Goal: Information Seeking & Learning: Learn about a topic

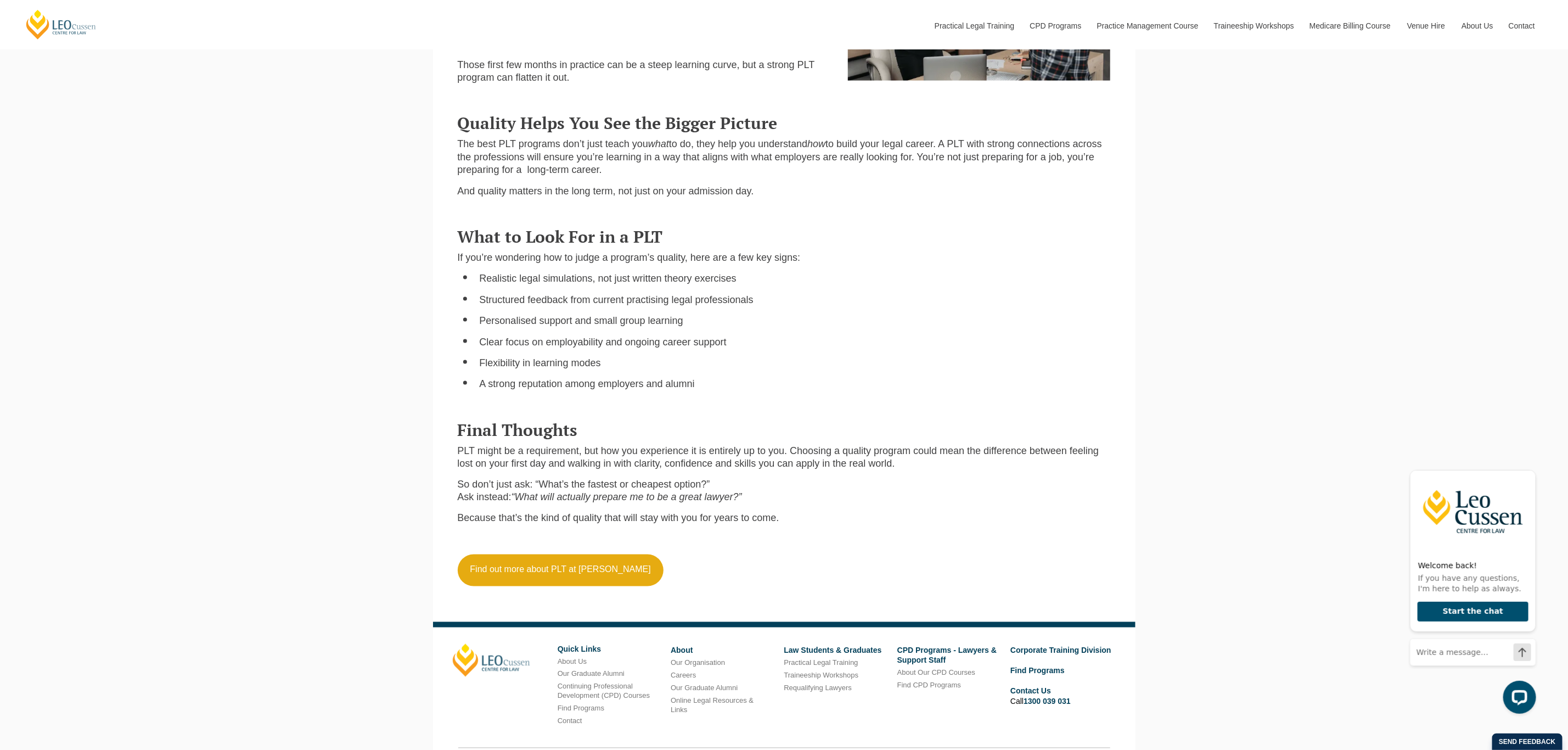
scroll to position [1097, 0]
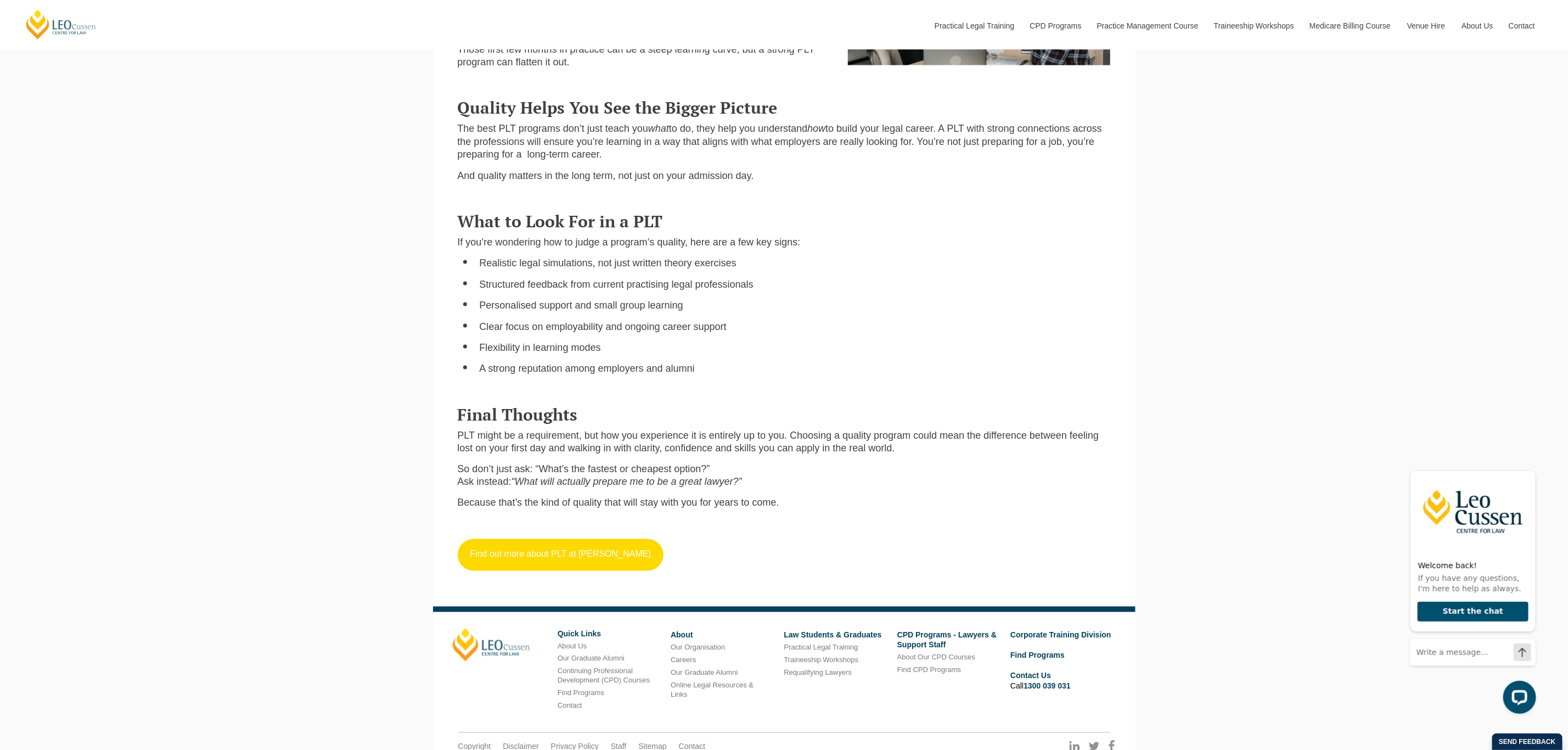
click at [558, 555] on link "Find out more about PLT at [PERSON_NAME]" at bounding box center [560, 555] width 206 height 31
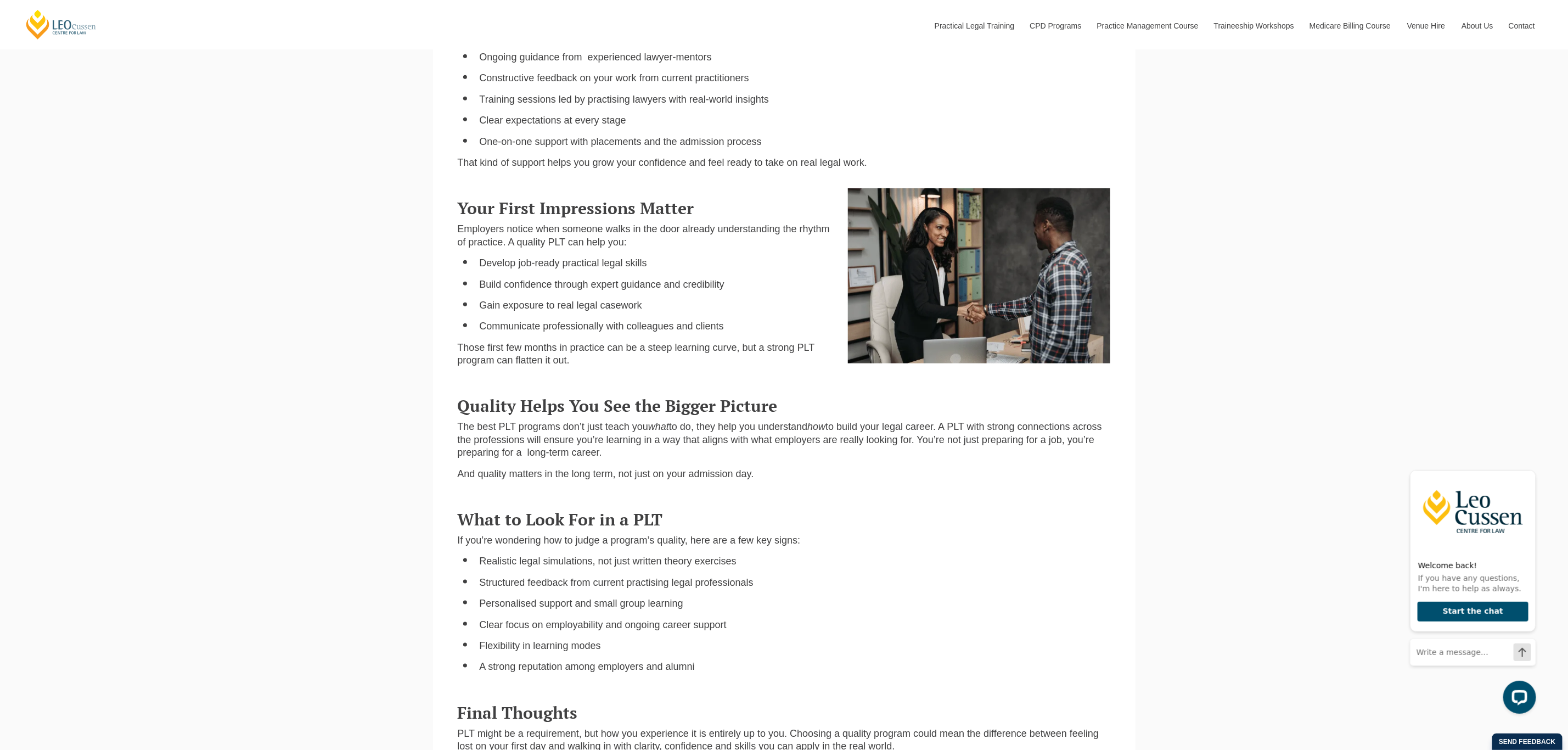
scroll to position [893, 0]
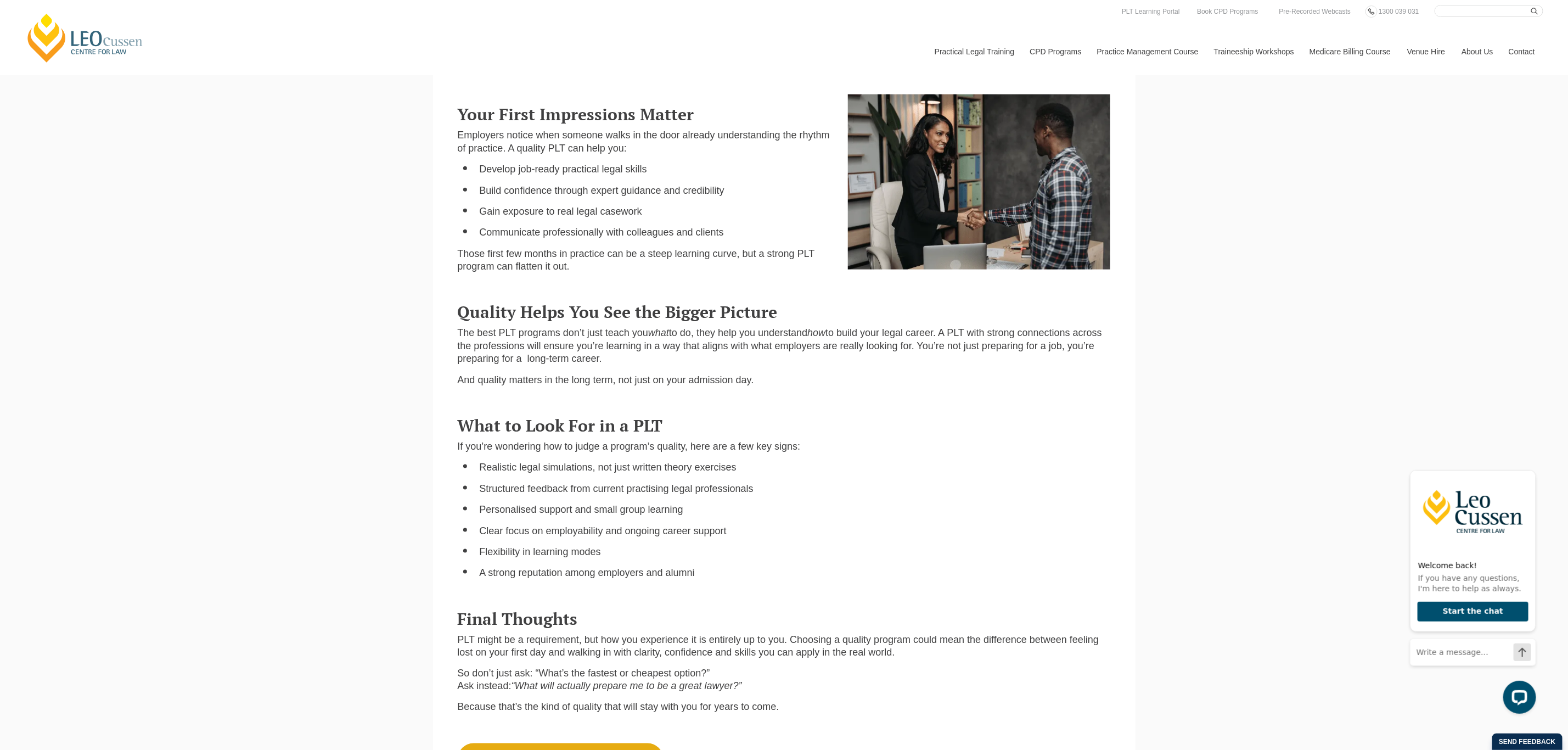
click at [458, 338] on span "The best PLT programs don’t just teach you" at bounding box center [552, 333] width 191 height 11
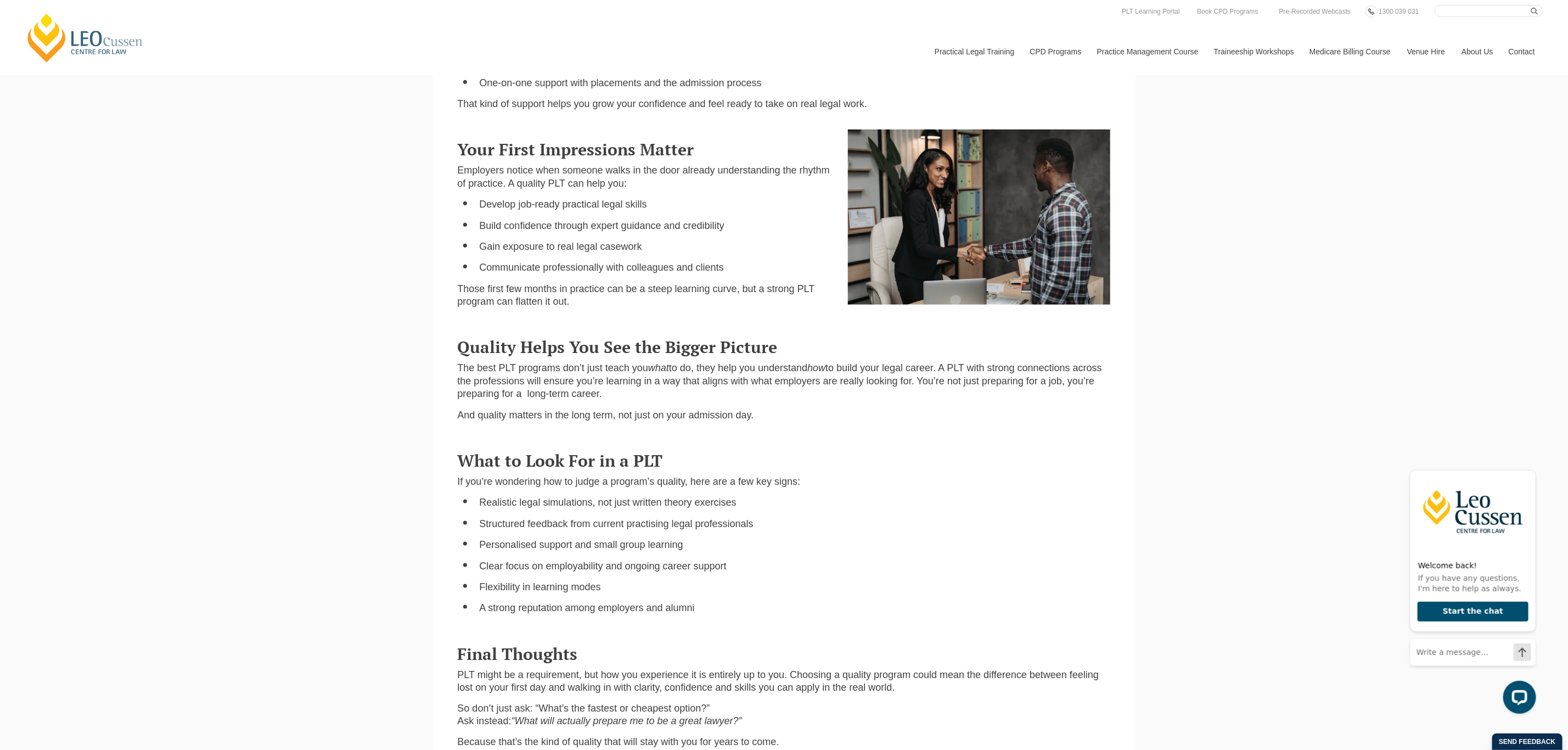
scroll to position [344, 0]
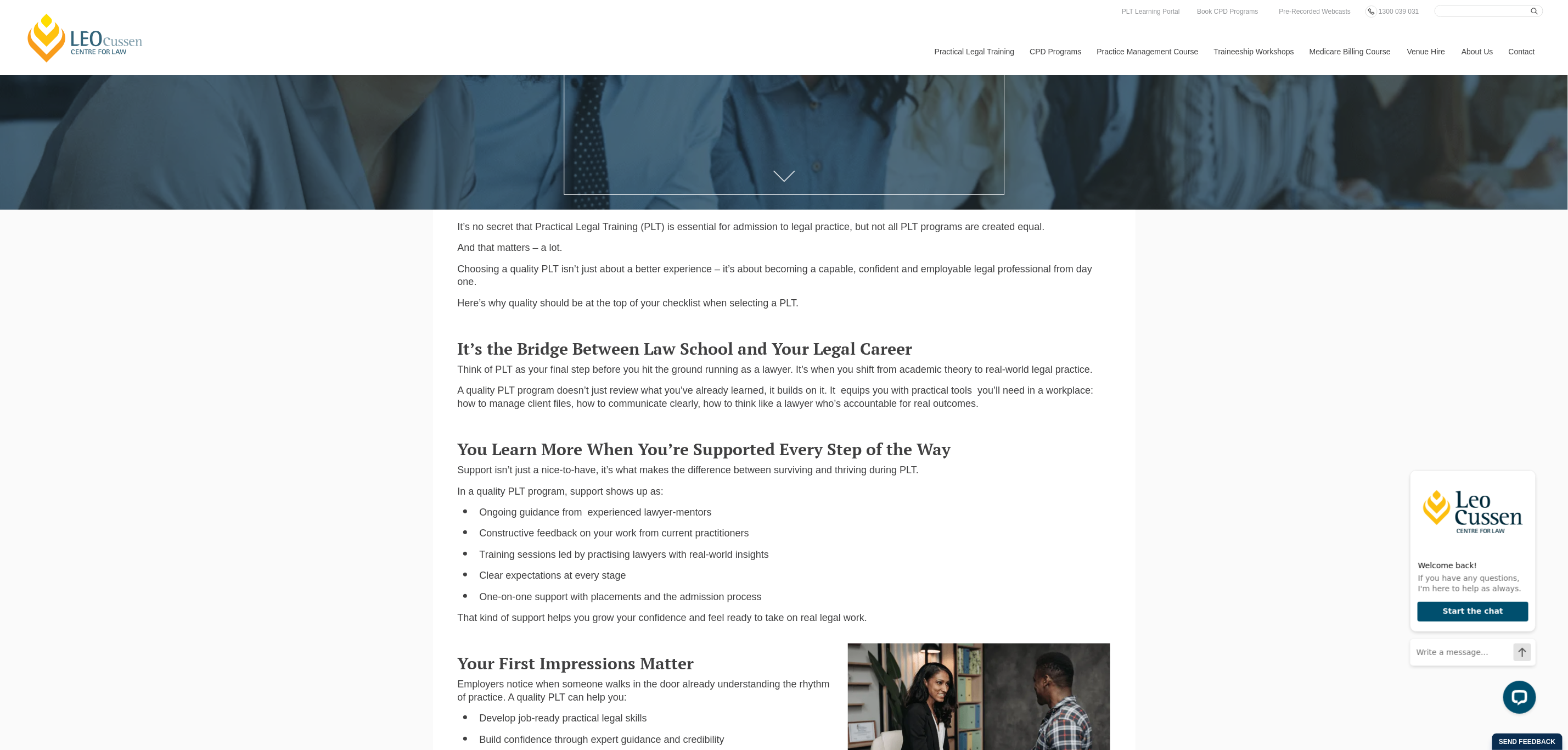
click at [667, 260] on div "It’s no secret that Practical Legal Training (PLT) is essential for admission t…" at bounding box center [784, 269] width 669 height 97
click at [791, 244] on div "It’s no secret that Practical Legal Training (PLT) is essential for admission t…" at bounding box center [784, 269] width 669 height 97
click at [1078, 227] on p "It’s no secret that Practical Legal Training (PLT) is essential for admission t…" at bounding box center [784, 227] width 653 height 12
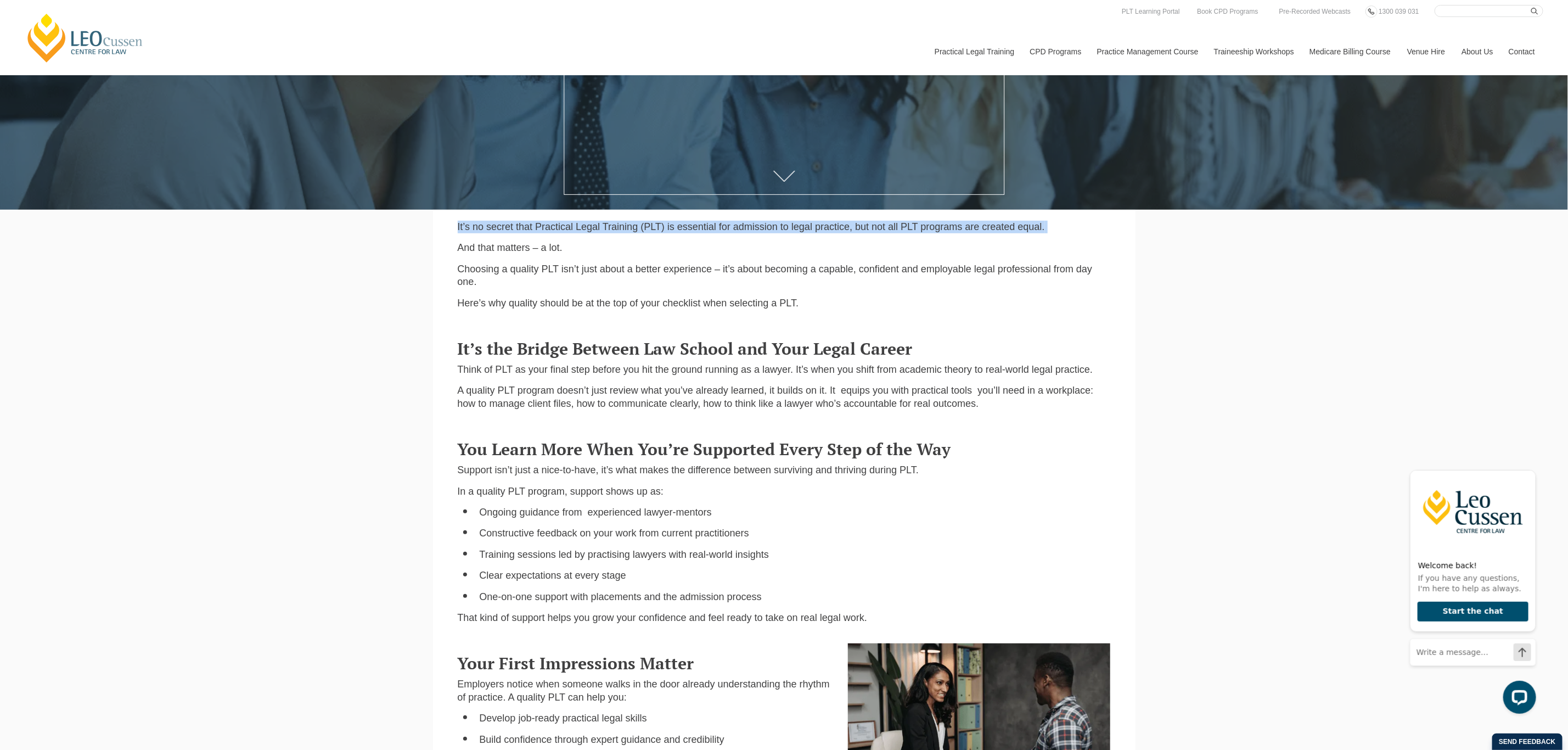
drag, startPoint x: 1056, startPoint y: 221, endPoint x: 922, endPoint y: 202, distance: 135.3
click at [922, 202] on div "Leo Cussen Centre for Law Search here Practical Legal Training Our Practical Le…" at bounding box center [784, 613] width 1568 height 1915
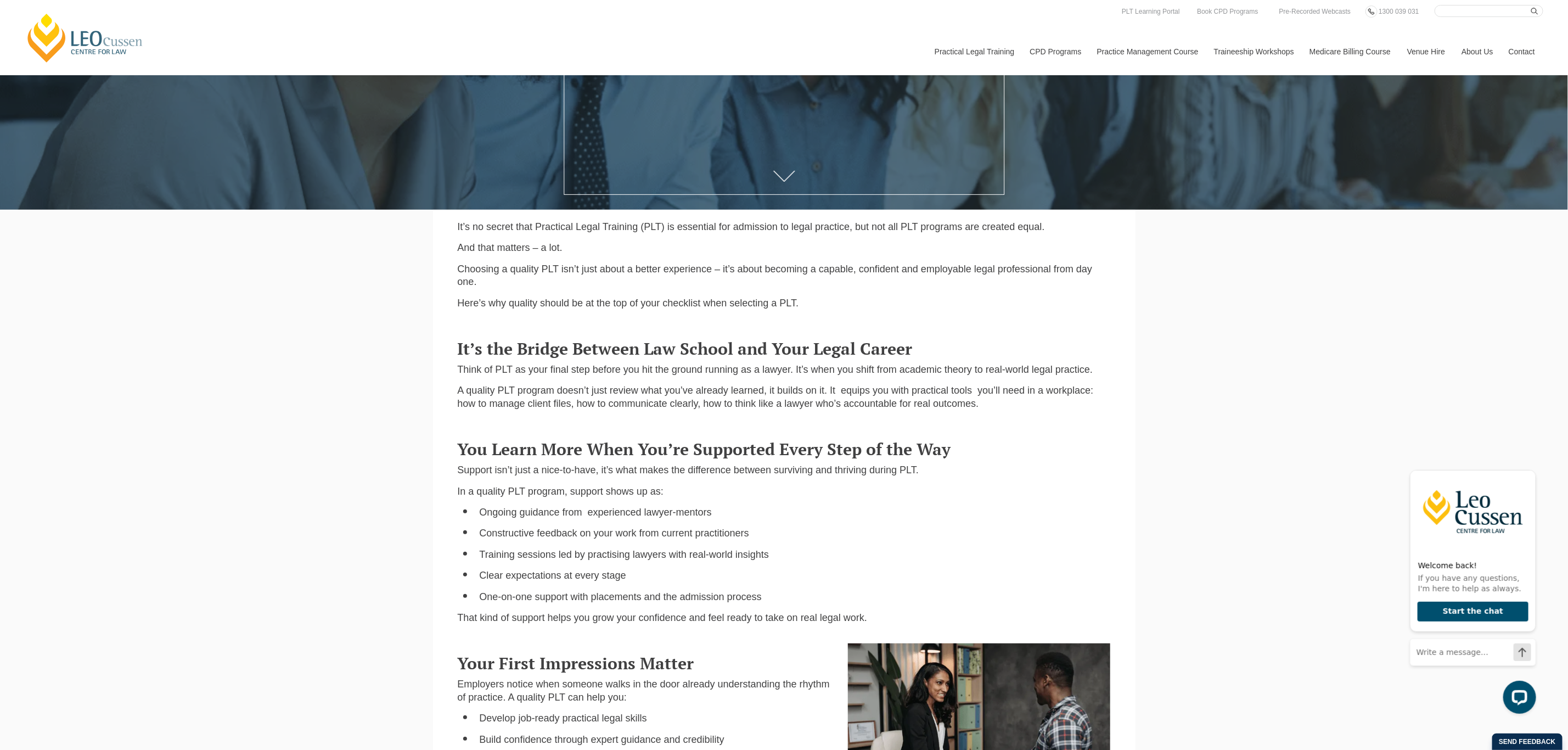
click at [659, 334] on div "It’s the Bridge Between Law School and Your Legal Career Think of PLT as your f…" at bounding box center [784, 374] width 669 height 89
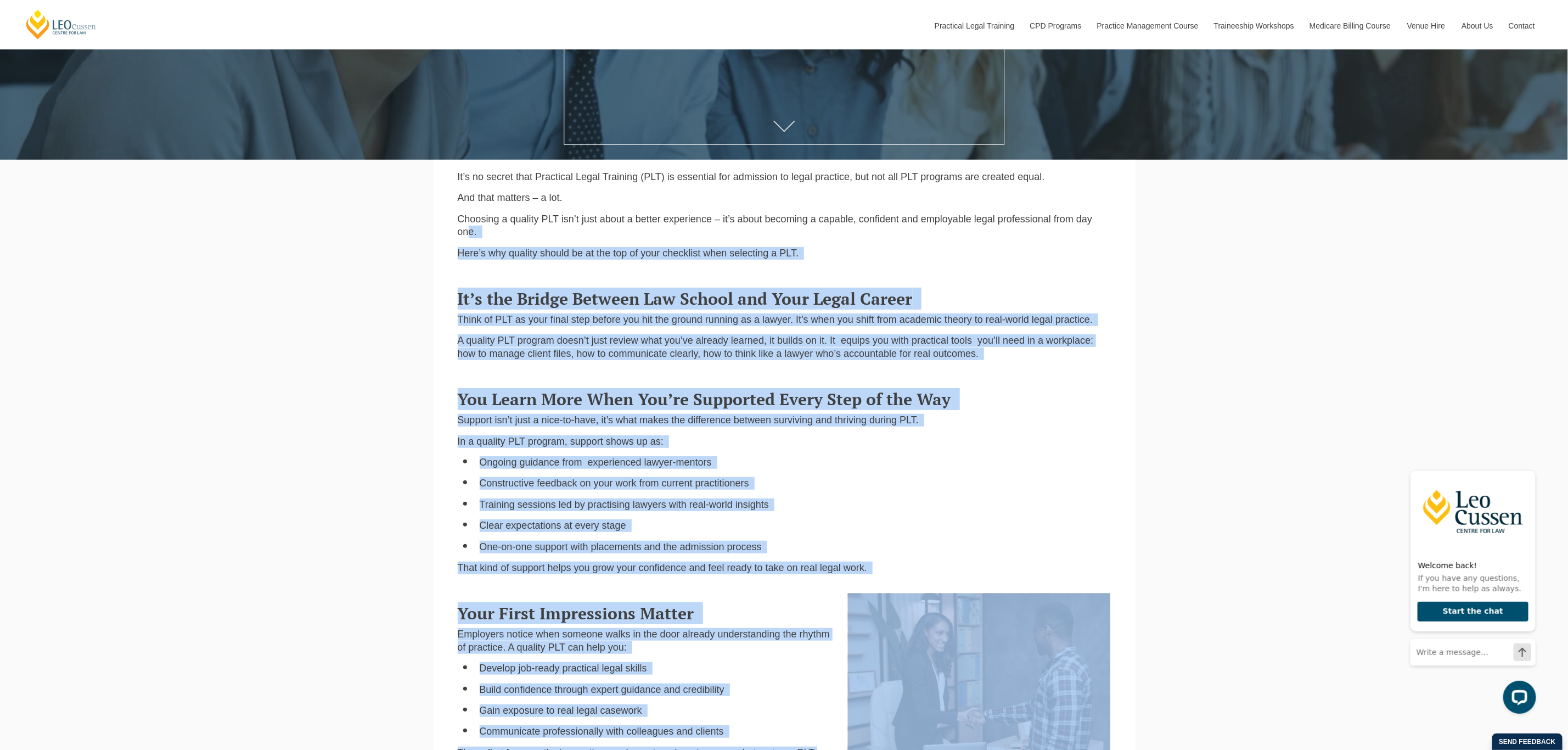
scroll to position [393, 0]
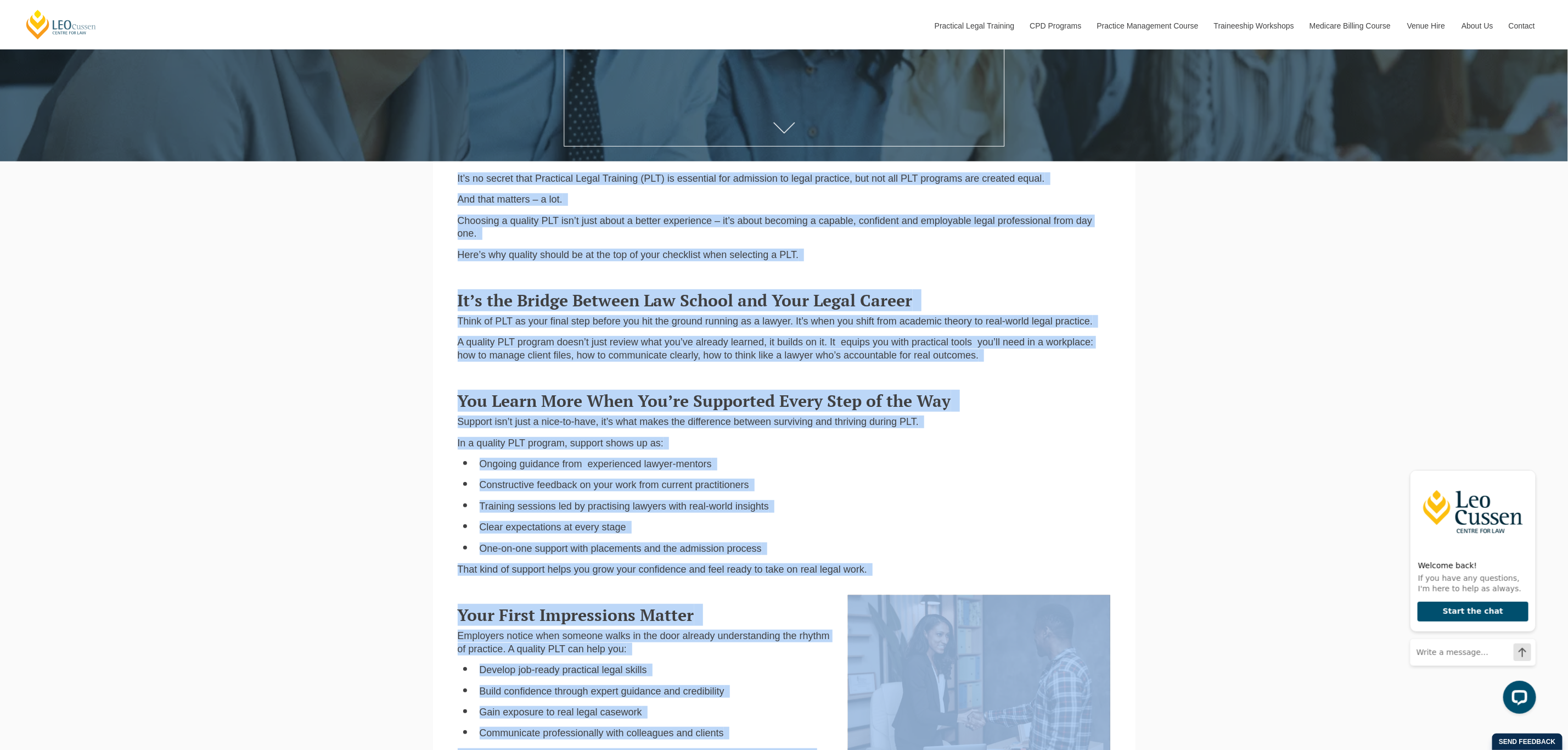
drag, startPoint x: 784, startPoint y: 665, endPoint x: 442, endPoint y: 178, distance: 595.1
click at [442, 178] on main "It’s no secret that Practical Legal Training (PLT) is essential for admission t…" at bounding box center [784, 736] width 686 height 1150
copy main "It’s no secret that Practical Legal Training (PLT) is essential for admission t…"
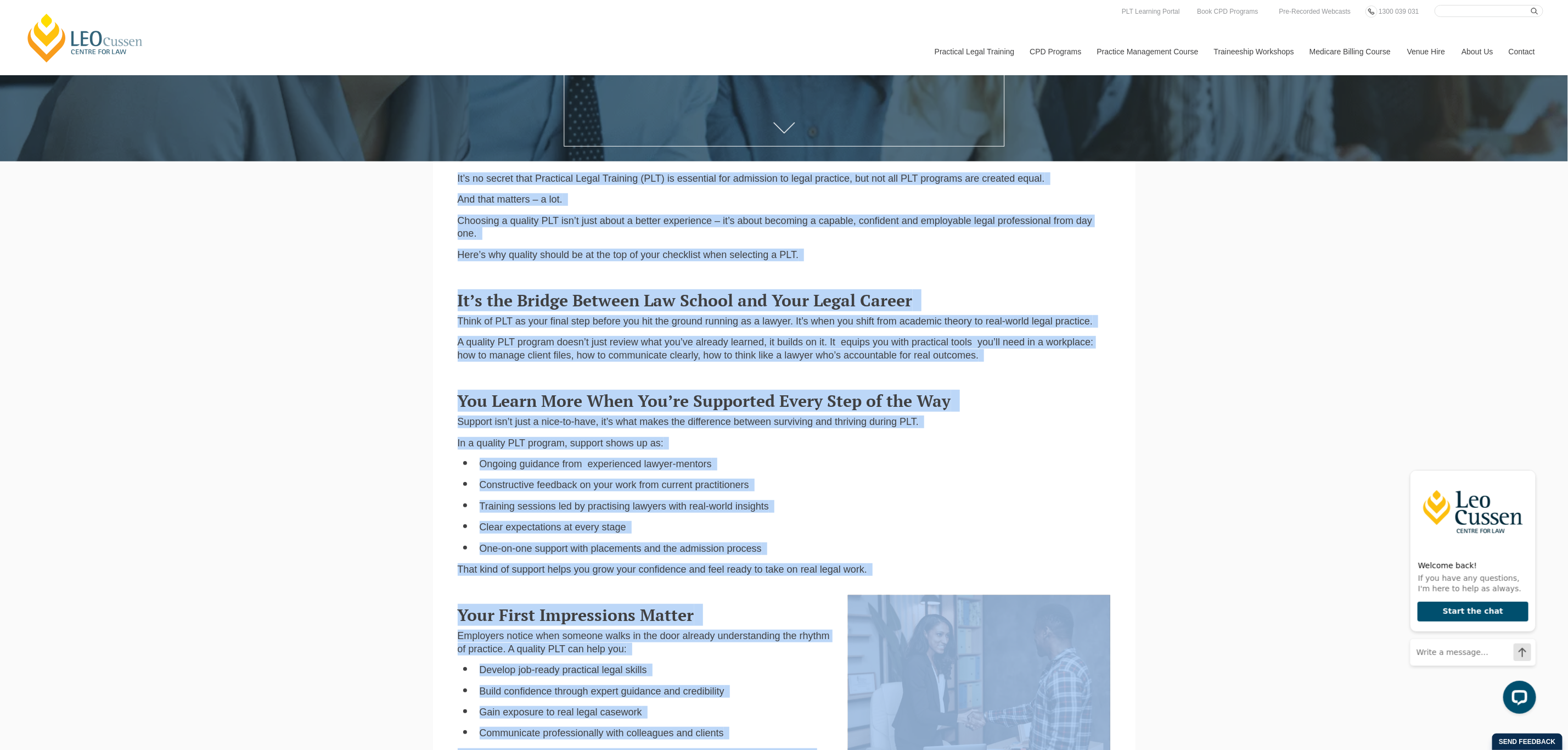
click at [1243, 263] on div "Leo Cussen Centre for Law Search here Practical Legal Training Our Practical Le…" at bounding box center [784, 564] width 1568 height 1915
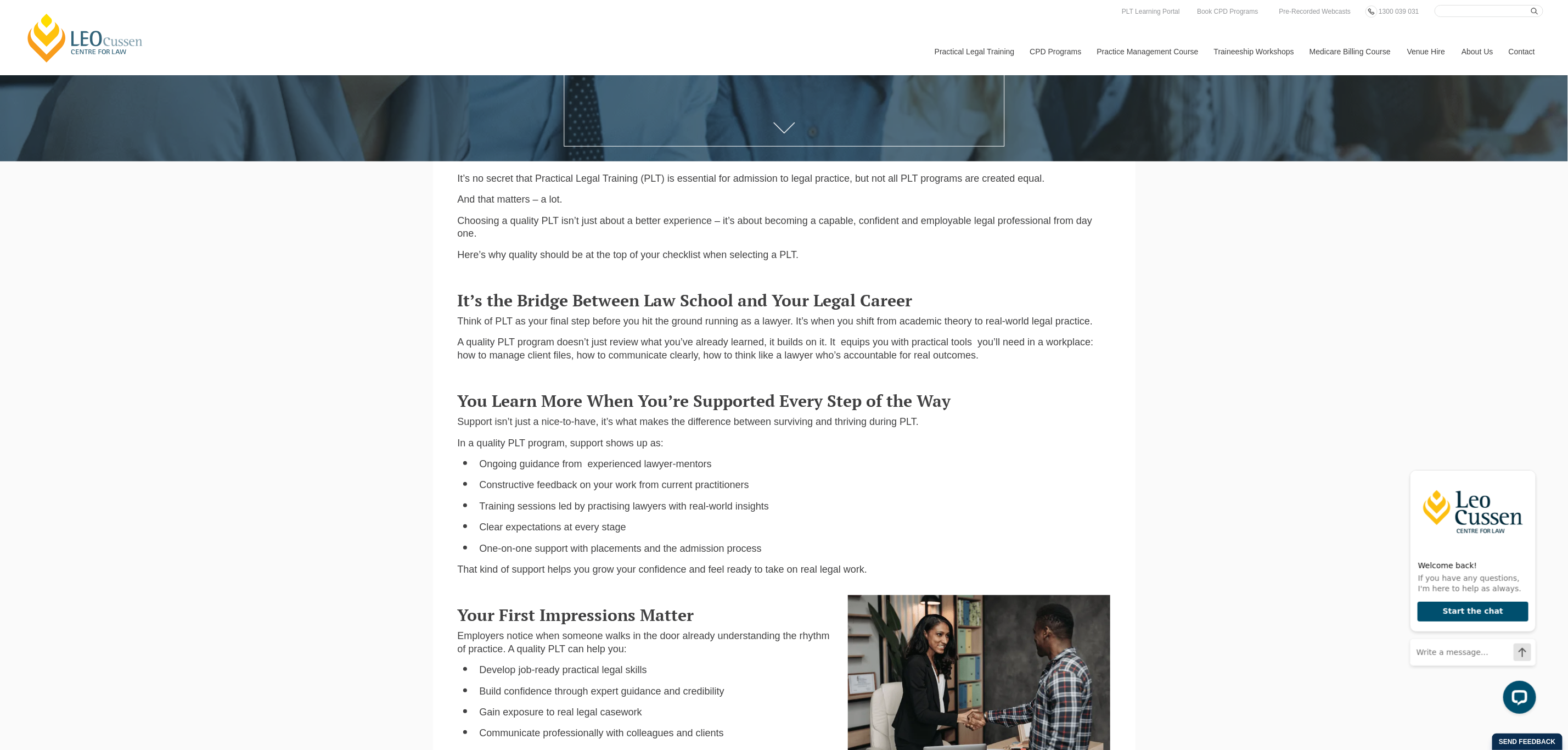
click at [978, 221] on span "Choosing a quality PLT isn’t just about a better experience – it’s about becomi…" at bounding box center [775, 227] width 635 height 24
